Goal: Information Seeking & Learning: Learn about a topic

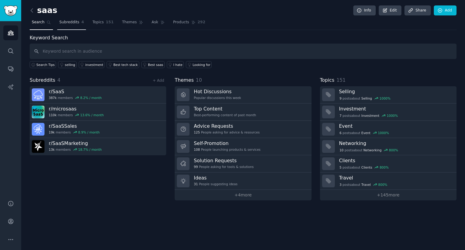
click at [64, 19] on link "Subreddits 4" at bounding box center [71, 24] width 29 height 12
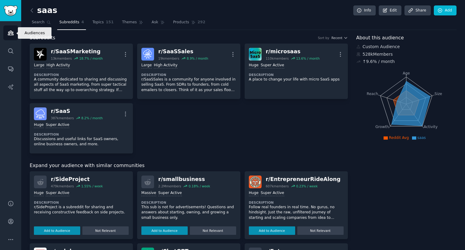
click at [7, 38] on link "Audiences" at bounding box center [10, 32] width 15 height 15
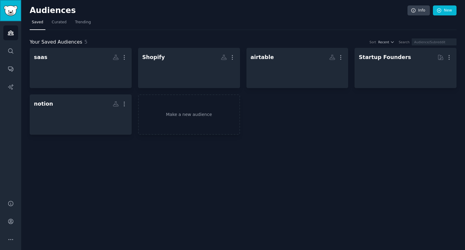
click at [11, 8] on img "Sidebar" at bounding box center [11, 10] width 14 height 11
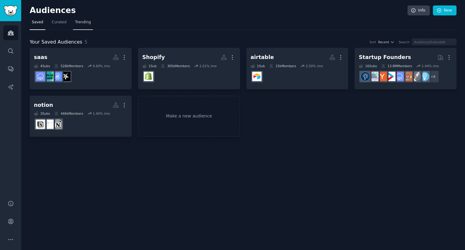
click at [80, 20] on span "Trending" at bounding box center [83, 22] width 16 height 5
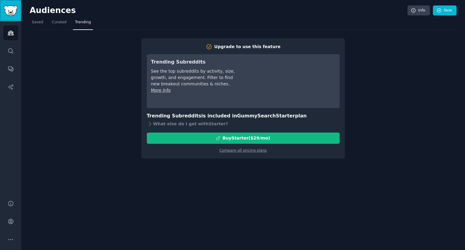
click at [9, 12] on img "Sidebar" at bounding box center [11, 10] width 14 height 11
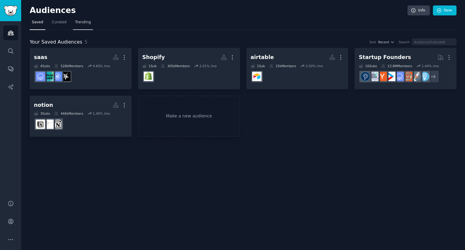
click at [75, 24] on span "Trending" at bounding box center [83, 22] width 16 height 5
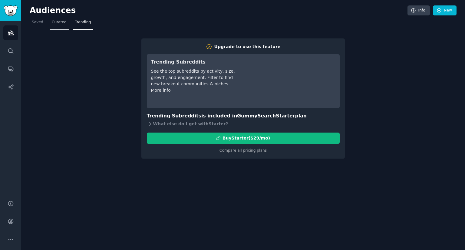
click at [61, 24] on span "Curated" at bounding box center [59, 22] width 15 height 5
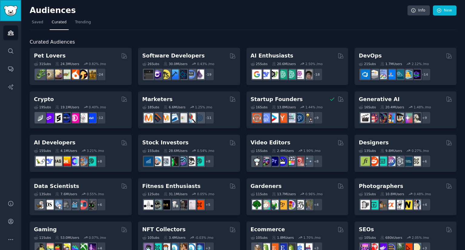
click at [11, 13] on img "Sidebar" at bounding box center [11, 10] width 14 height 11
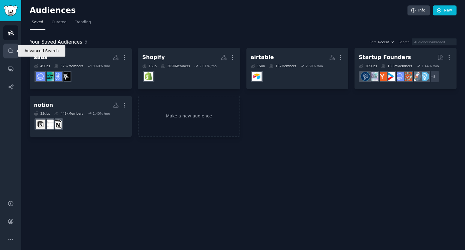
click at [6, 54] on link "Search" at bounding box center [10, 51] width 15 height 15
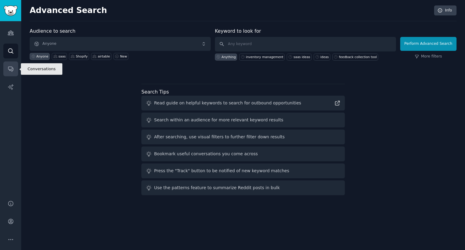
click at [8, 67] on icon "Sidebar" at bounding box center [10, 69] width 5 height 5
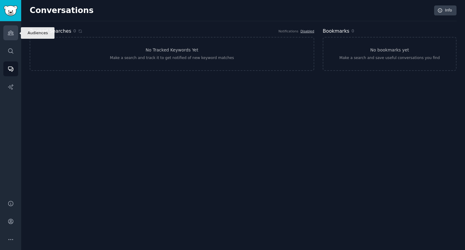
click at [15, 29] on link "Audiences" at bounding box center [10, 32] width 15 height 15
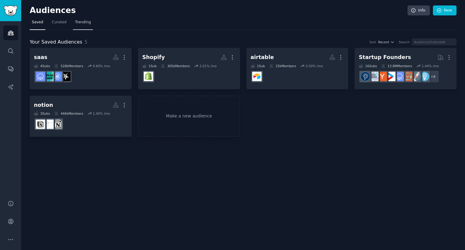
click at [73, 22] on link "Trending" at bounding box center [83, 24] width 20 height 12
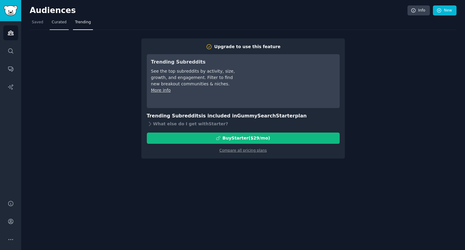
click at [53, 25] on link "Curated" at bounding box center [59, 24] width 19 height 12
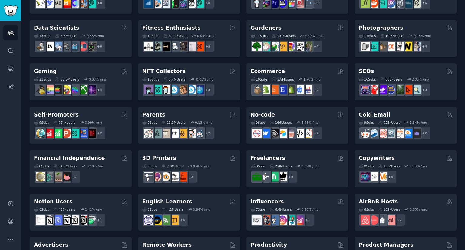
scroll to position [159, 0]
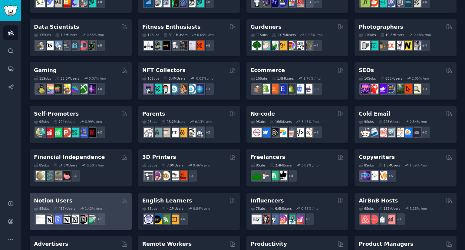
click at [89, 197] on div "Notion Users Curated by GummySearch" at bounding box center [81, 201] width 94 height 8
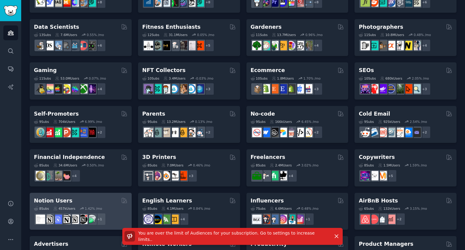
scroll to position [0, 0]
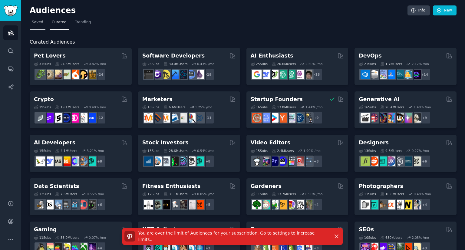
click at [36, 21] on span "Saved" at bounding box center [38, 22] width 12 height 5
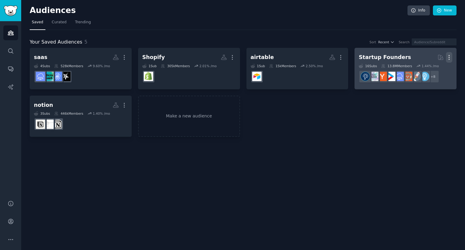
click at [449, 57] on icon "button" at bounding box center [449, 57] width 1 height 4
click at [430, 70] on p "Delete" at bounding box center [433, 70] width 14 height 6
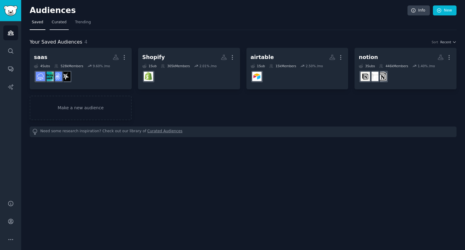
click at [61, 24] on span "Curated" at bounding box center [59, 22] width 15 height 5
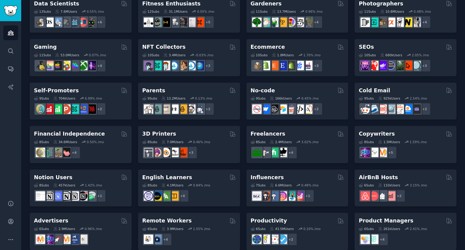
scroll to position [183, 0]
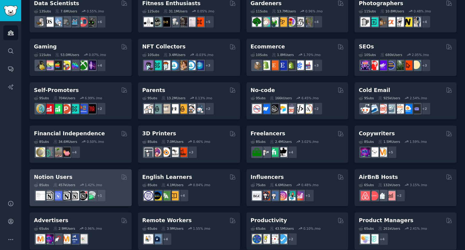
click at [110, 178] on div "Notion Users" at bounding box center [81, 178] width 94 height 8
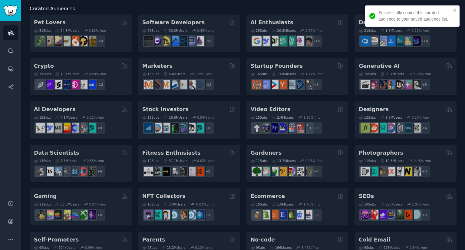
scroll to position [0, 0]
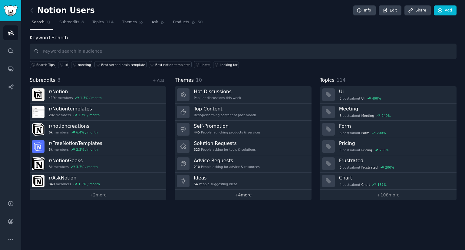
click at [245, 195] on link "+ 4 more" at bounding box center [243, 195] width 137 height 11
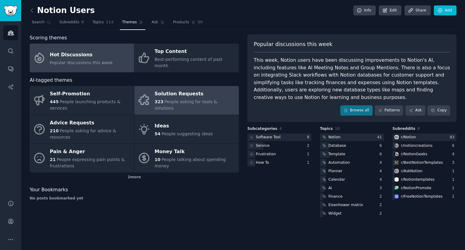
click at [164, 90] on div "Solution Requests" at bounding box center [195, 94] width 81 height 10
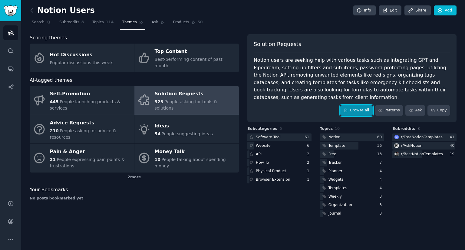
click at [355, 107] on link "Browse all" at bounding box center [357, 110] width 32 height 10
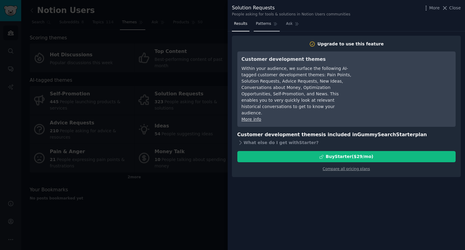
click at [256, 23] on span "Patterns" at bounding box center [263, 23] width 15 height 5
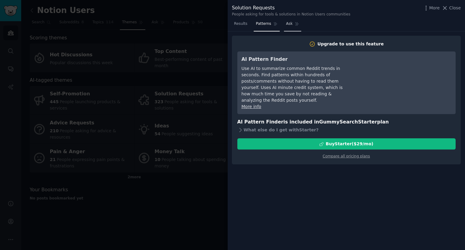
click at [288, 23] on span "Ask" at bounding box center [289, 23] width 7 height 5
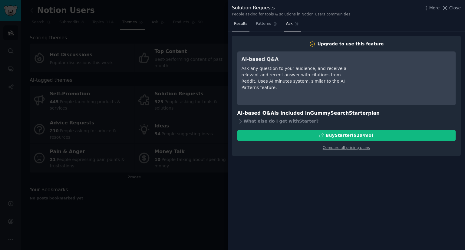
click at [241, 27] on link "Results" at bounding box center [241, 25] width 18 height 12
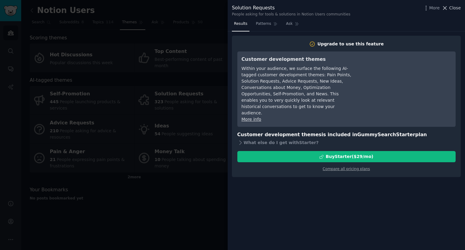
click at [452, 10] on span "Close" at bounding box center [456, 8] width 12 height 6
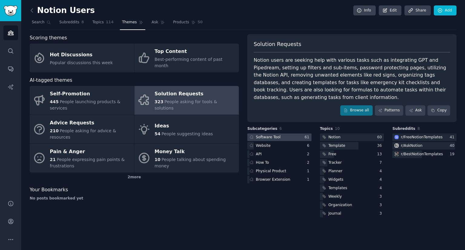
click at [281, 140] on div at bounding box center [280, 138] width 64 height 8
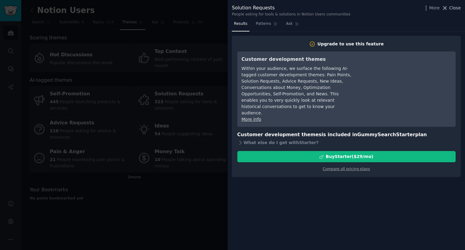
click at [460, 8] on span "Close" at bounding box center [456, 8] width 12 height 6
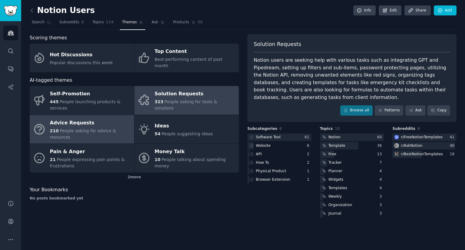
click at [66, 118] on div "Advice Requests" at bounding box center [90, 123] width 81 height 10
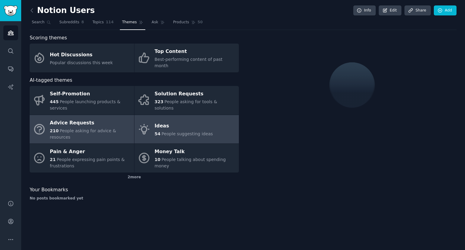
click at [159, 131] on div "54 People suggesting ideas" at bounding box center [184, 134] width 58 height 6
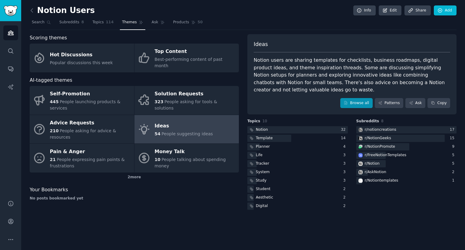
click at [360, 109] on div "Ideas Notion users are sharing templates for checklists, business roadmaps, dig…" at bounding box center [352, 122] width 209 height 177
click at [360, 98] on link "Browse all" at bounding box center [357, 103] width 32 height 10
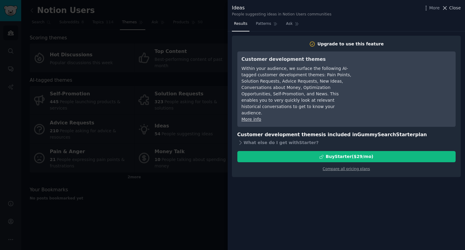
click at [454, 9] on span "Close" at bounding box center [456, 8] width 12 height 6
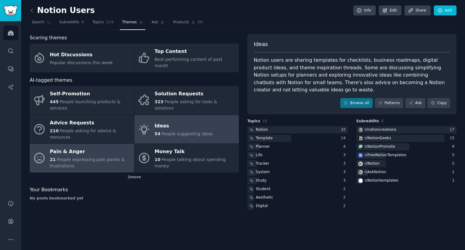
click at [104, 157] on span "People expressing pain points & frustrations" at bounding box center [87, 162] width 75 height 11
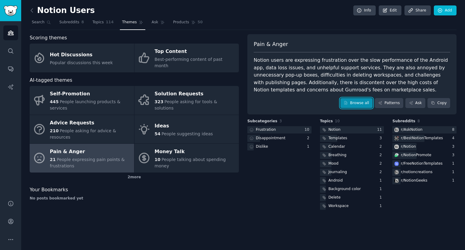
click at [361, 101] on link "Browse all" at bounding box center [357, 103] width 32 height 10
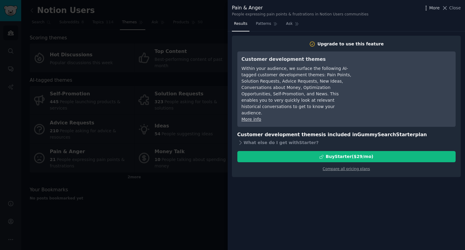
click at [431, 5] on span "More" at bounding box center [435, 8] width 11 height 6
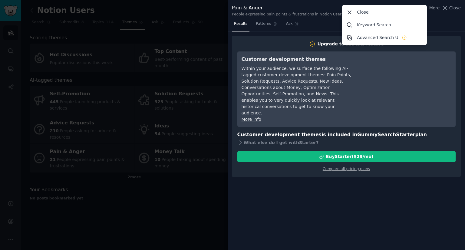
click at [451, 3] on div "Pain & Anger People expressing pain points & frustrations in Notion Users commu…" at bounding box center [347, 9] width 238 height 19
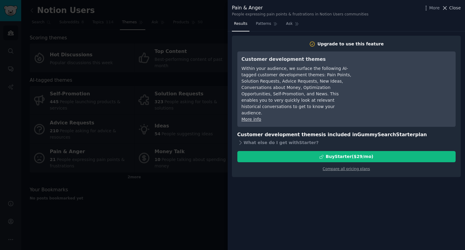
click at [448, 7] on icon at bounding box center [445, 8] width 6 height 6
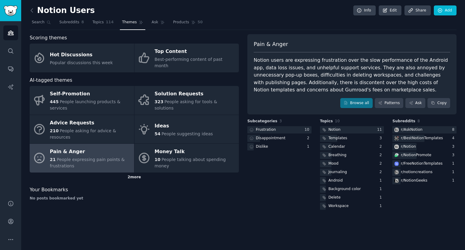
click at [133, 173] on div "2 more" at bounding box center [134, 178] width 209 height 10
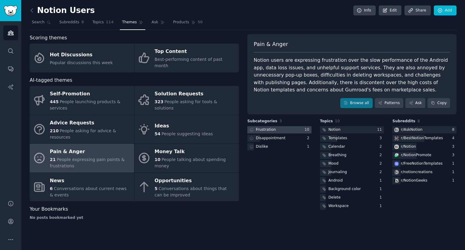
click at [283, 128] on div at bounding box center [280, 130] width 64 height 8
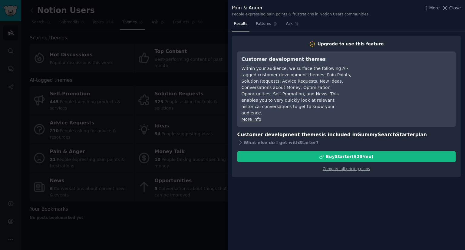
click at [115, 222] on div at bounding box center [232, 125] width 465 height 250
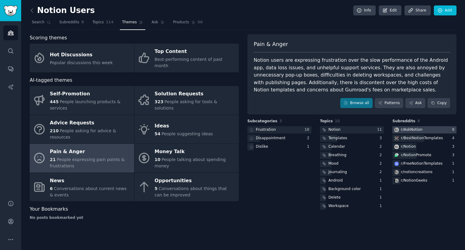
click at [446, 131] on div at bounding box center [425, 130] width 64 height 8
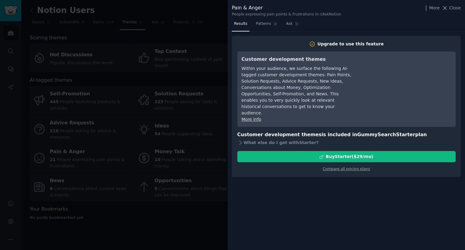
click at [454, 11] on div "More Close" at bounding box center [442, 8] width 38 height 8
click at [455, 9] on span "Close" at bounding box center [456, 8] width 12 height 6
